Goal: Information Seeking & Learning: Learn about a topic

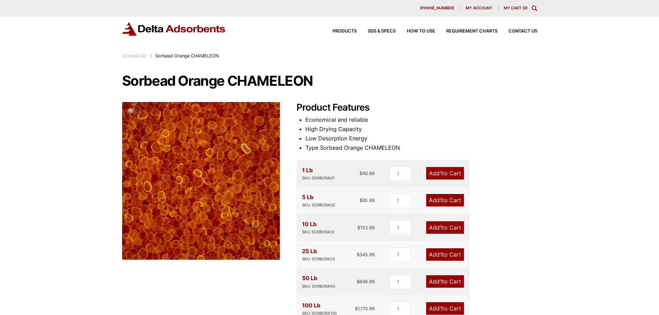
click at [531, 88] on h1 "Sorbead Orange CHAMELEON" at bounding box center [329, 81] width 415 height 15
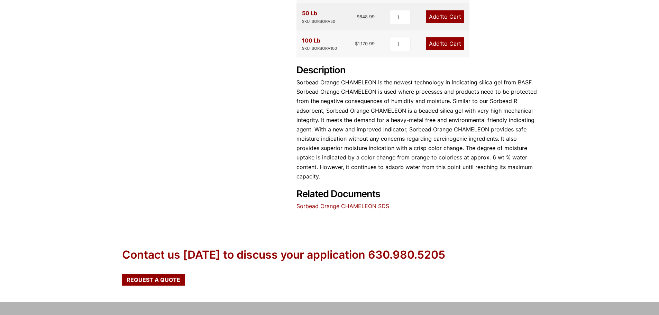
scroll to position [311, 0]
